Goal: Transaction & Acquisition: Purchase product/service

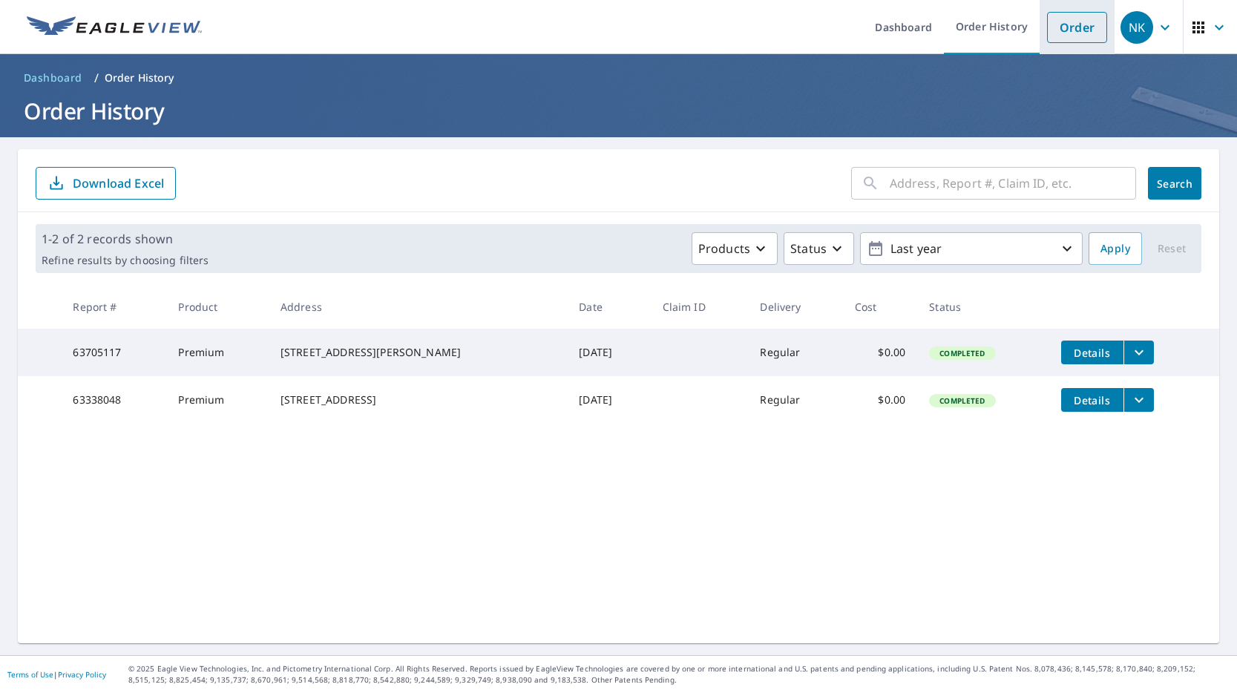
click at [1075, 31] on link "Order" at bounding box center [1077, 27] width 60 height 31
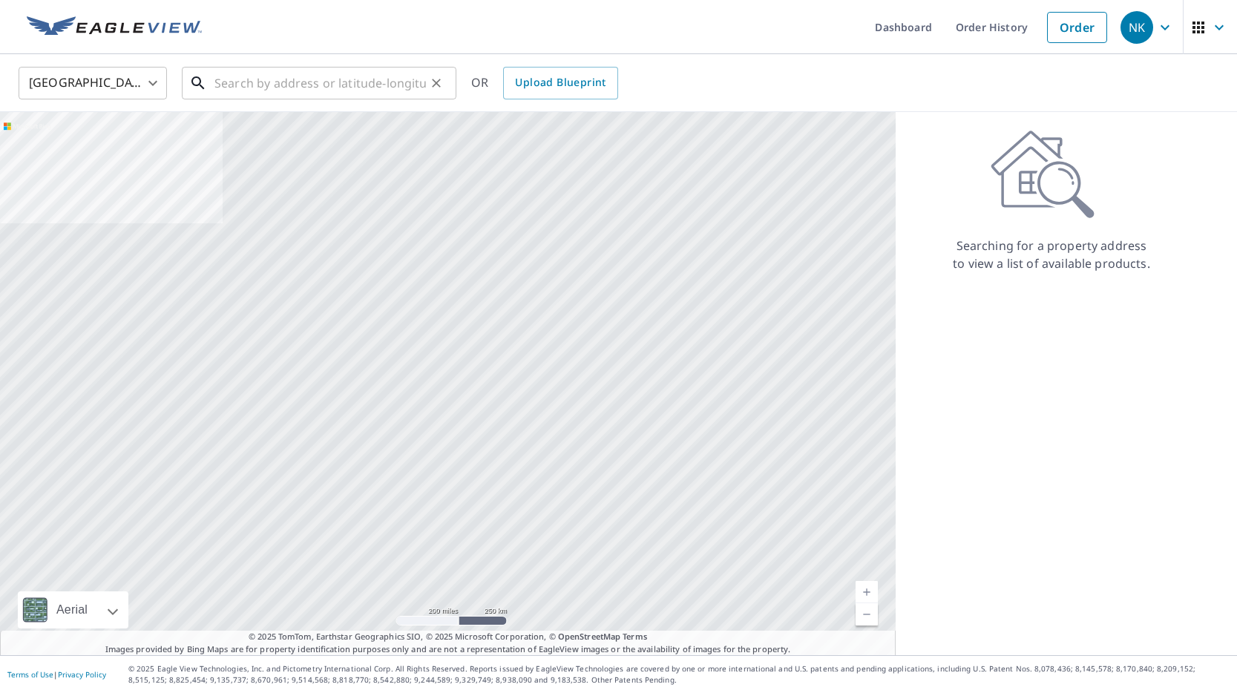
click at [351, 87] on input "text" at bounding box center [321, 83] width 212 height 42
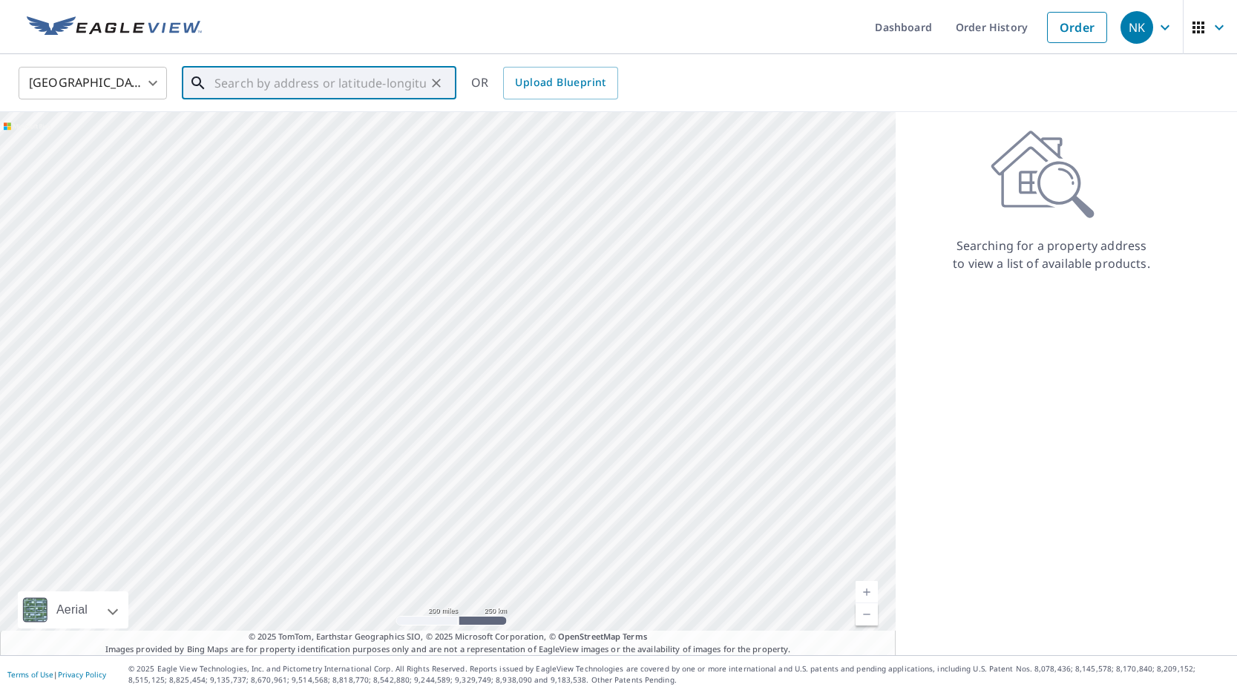
click at [295, 82] on input "text" at bounding box center [321, 83] width 212 height 42
paste input "357 Belleair [GEOGRAPHIC_DATA]"
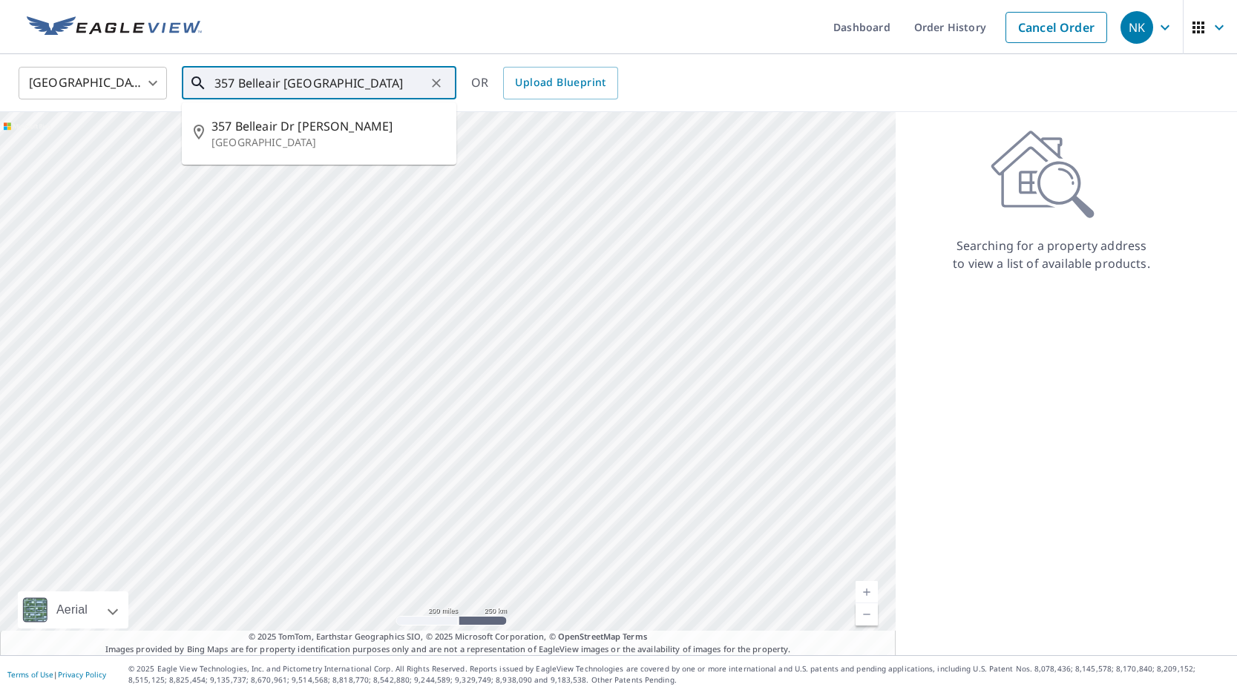
type input "357 Belleair [GEOGRAPHIC_DATA]"
